Goal: Information Seeking & Learning: Find specific page/section

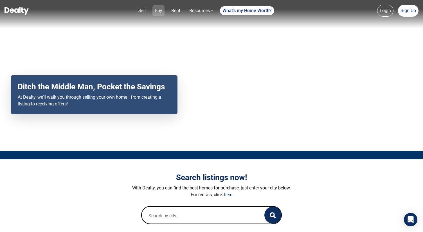
click at [156, 13] on link "Buy" at bounding box center [159, 10] width 12 height 11
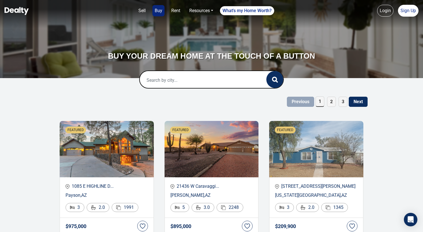
click at [218, 82] on input "text" at bounding box center [197, 80] width 115 height 18
click at [209, 100] on div "Flagstaff, [GEOGRAPHIC_DATA], [GEOGRAPHIC_DATA]" at bounding box center [211, 98] width 135 height 11
type input "Flagstaff, [GEOGRAPHIC_DATA], [GEOGRAPHIC_DATA]"
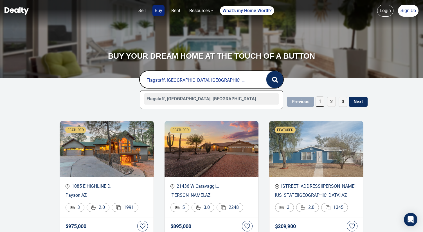
click at [276, 77] on circle "button" at bounding box center [275, 79] width 4 height 4
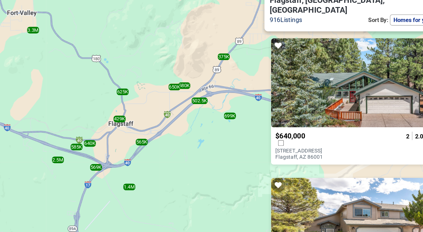
click at [374, 49] on select "Homes for you Price (Low to High) Price (High to Low) Newest" at bounding box center [387, 52] width 39 height 7
click at [368, 49] on select "Homes for you Price (Low to High) Price (High to Low) Newest" at bounding box center [387, 52] width 39 height 7
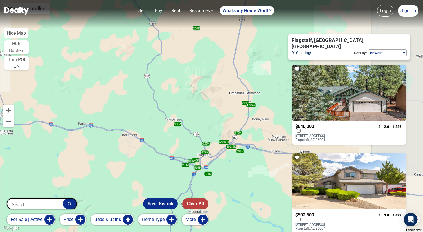
click at [393, 49] on select "Homes for you Price (Low to High) Price (High to Low) Newest" at bounding box center [387, 52] width 39 height 7
select select "default"
click at [368, 49] on select "Homes for you Price (Low to High) Price (High to Low) Newest" at bounding box center [387, 52] width 39 height 7
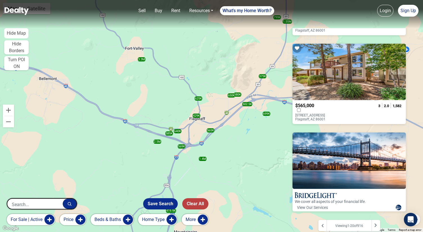
click at [46, 205] on input "text" at bounding box center [34, 203] width 55 height 11
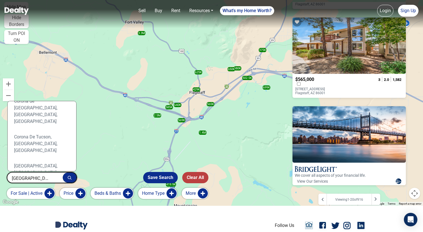
scroll to position [28, 0]
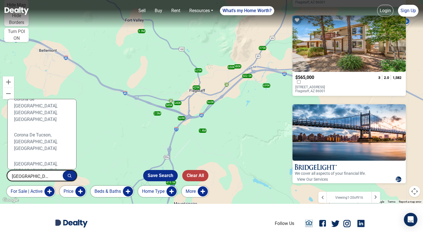
click at [42, 187] on div "Tucson, AZ, USA" at bounding box center [42, 199] width 60 height 25
type input "Tucson, AZ, USA"
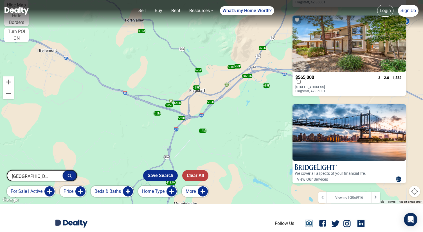
click at [71, 177] on icon "button" at bounding box center [70, 175] width 4 height 4
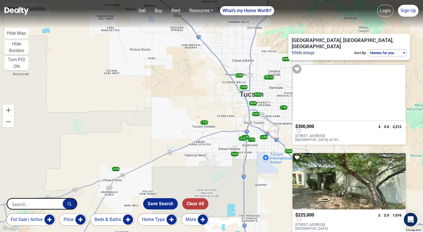
click at [52, 199] on input "text" at bounding box center [34, 203] width 55 height 11
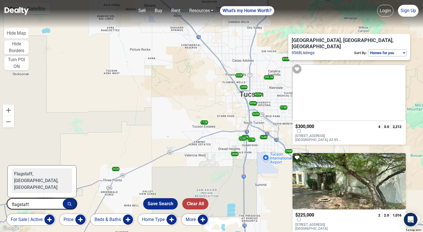
click at [48, 193] on div "Flagstaff, [GEOGRAPHIC_DATA], [GEOGRAPHIC_DATA]" at bounding box center [41, 181] width 69 height 32
click at [48, 186] on div "Flagstaff, [GEOGRAPHIC_DATA], [GEOGRAPHIC_DATA]" at bounding box center [42, 180] width 60 height 25
type input "Flagstaff, [GEOGRAPHIC_DATA], [GEOGRAPHIC_DATA]"
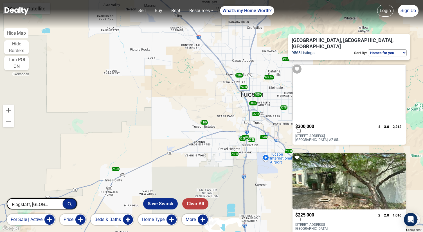
click at [68, 203] on icon "button" at bounding box center [70, 204] width 4 height 4
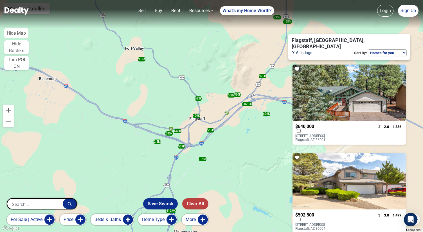
click at [195, 218] on button "More" at bounding box center [195, 219] width 27 height 11
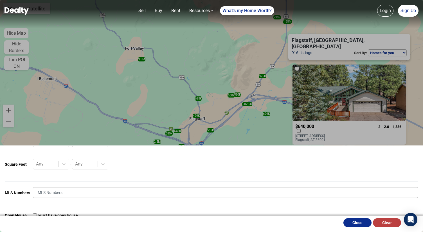
scroll to position [175, 0]
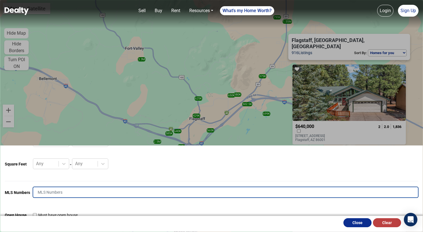
click at [199, 196] on input "text" at bounding box center [226, 192] width 386 height 11
type input "199618"
